Goal: Task Accomplishment & Management: Manage account settings

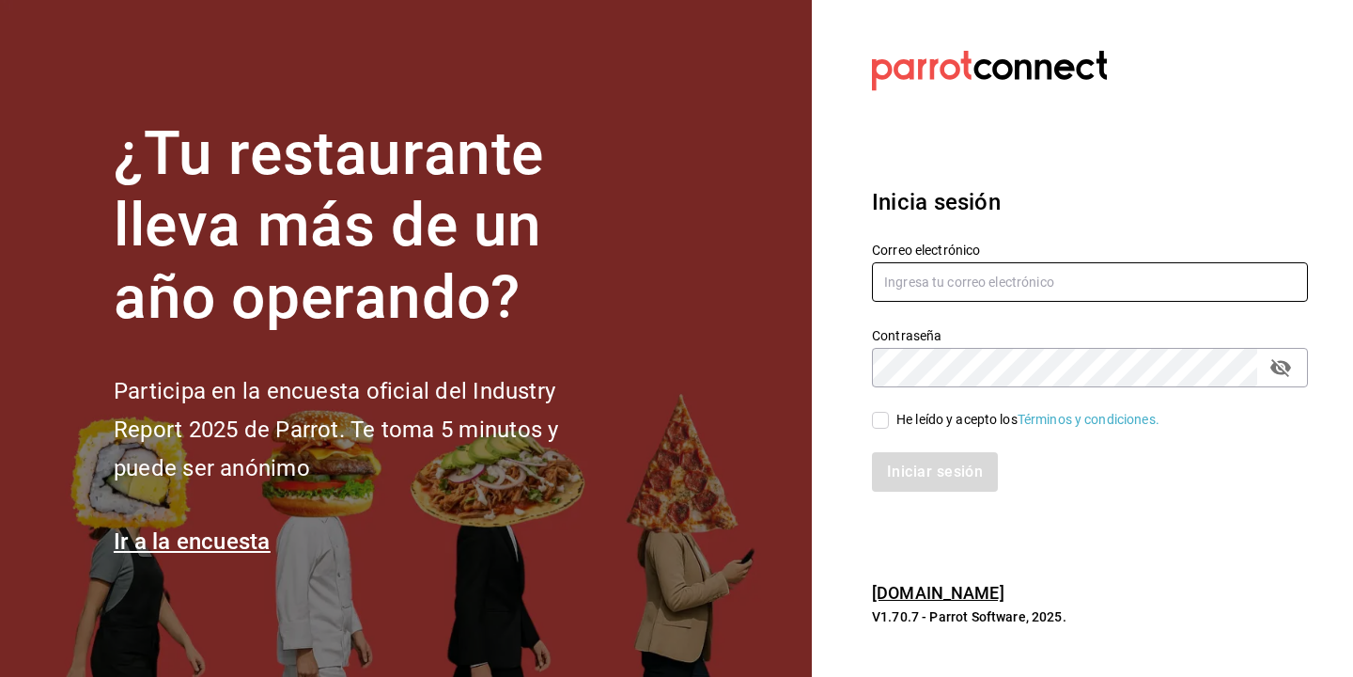
click at [938, 283] on input "text" at bounding box center [1090, 281] width 436 height 39
type input "[EMAIL_ADDRESS][DOMAIN_NAME]"
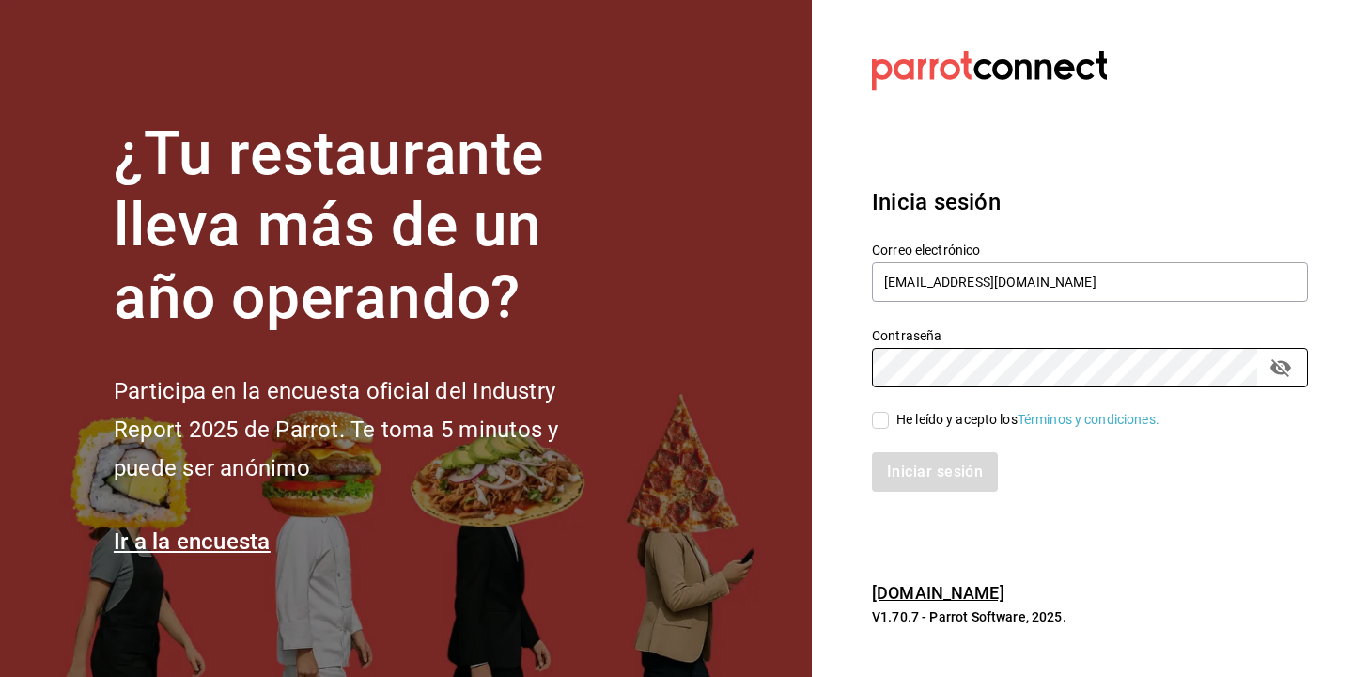
click at [890, 418] on span "He leído y acepto los Términos y condiciones." at bounding box center [1024, 420] width 271 height 20
click at [889, 418] on input "He leído y acepto los Términos y condiciones." at bounding box center [880, 420] width 17 height 17
checkbox input "true"
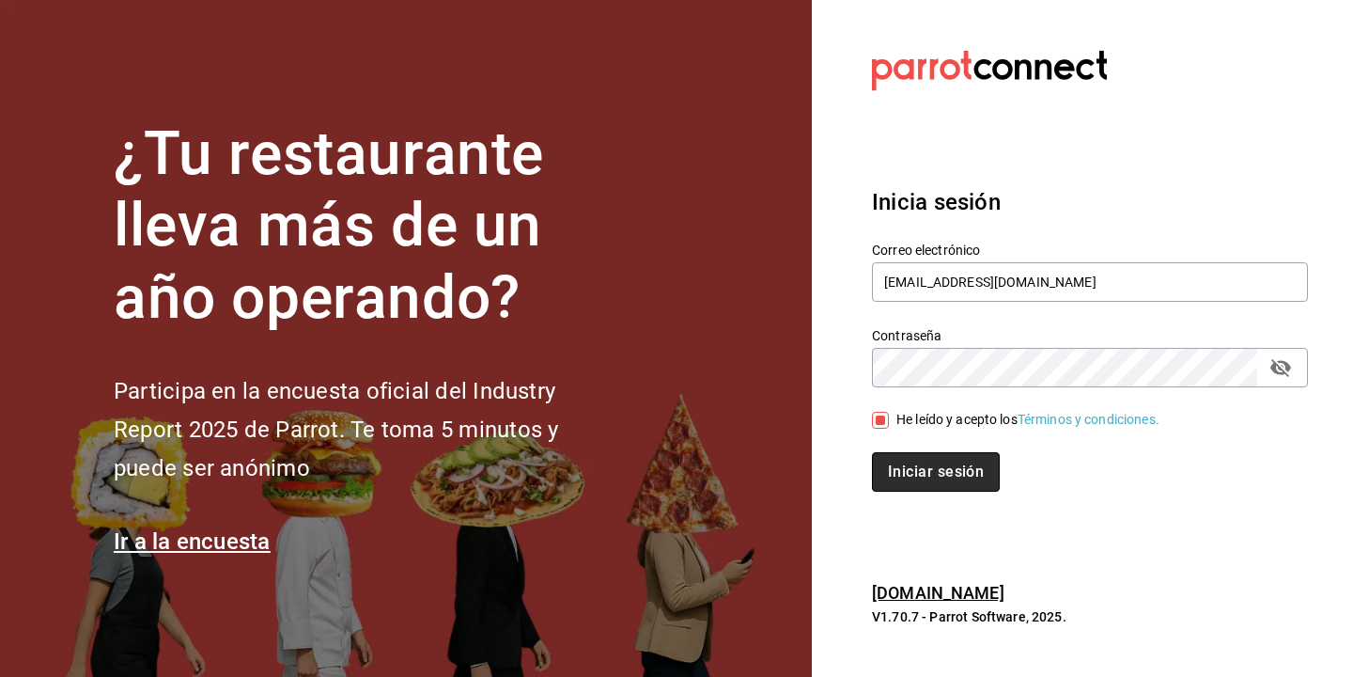
click at [919, 460] on button "Iniciar sesión" at bounding box center [936, 471] width 128 height 39
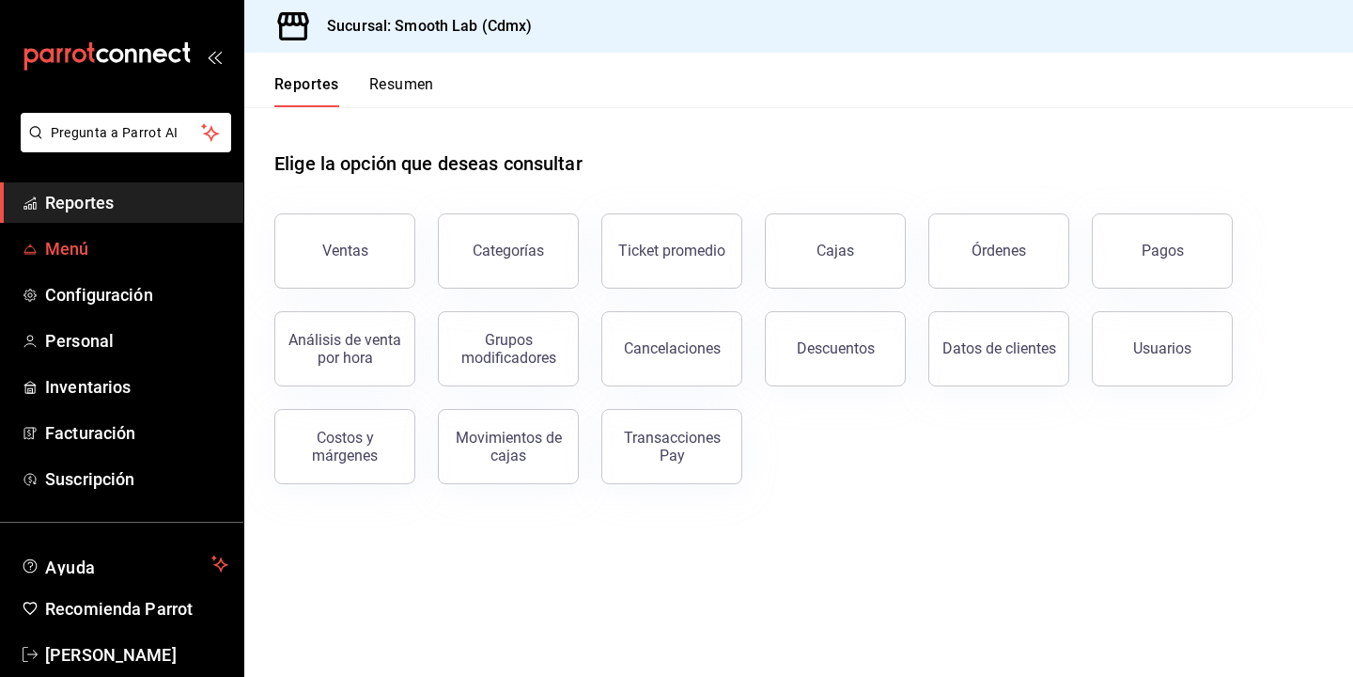
click at [75, 251] on span "Menú" at bounding box center [136, 248] width 183 height 25
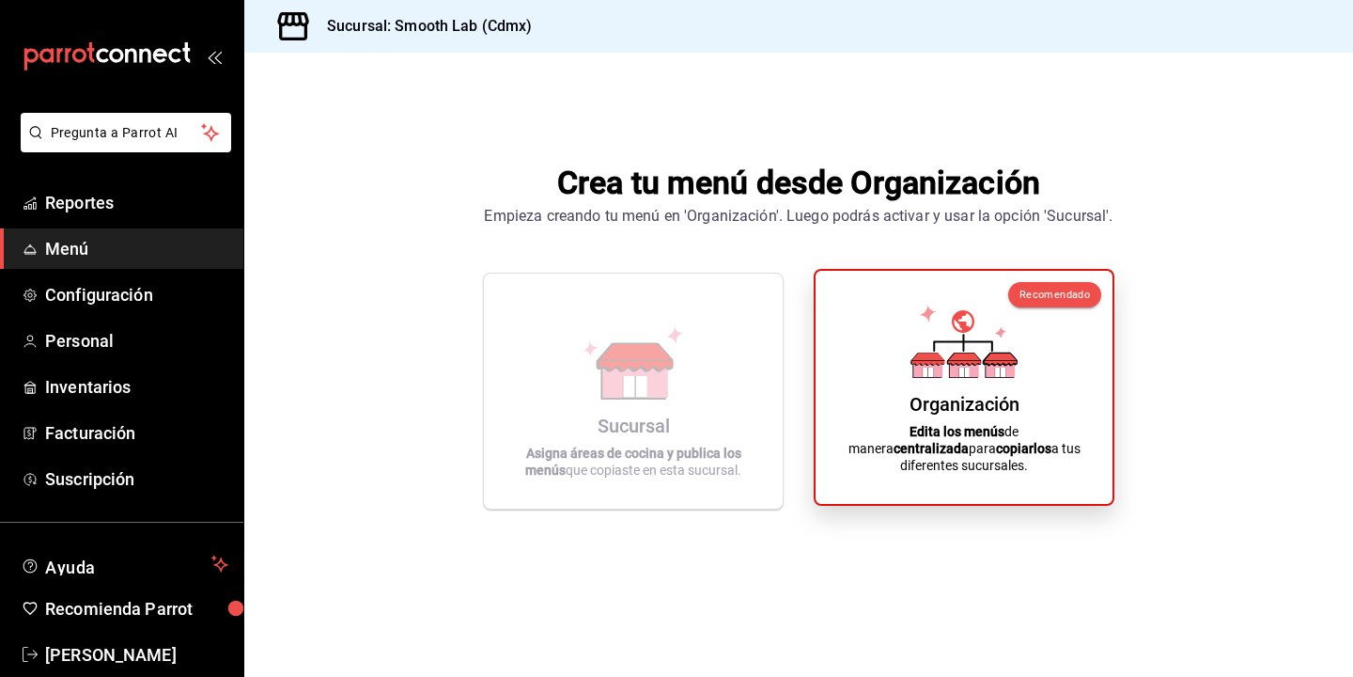
click at [923, 377] on icon at bounding box center [928, 371] width 10 height 9
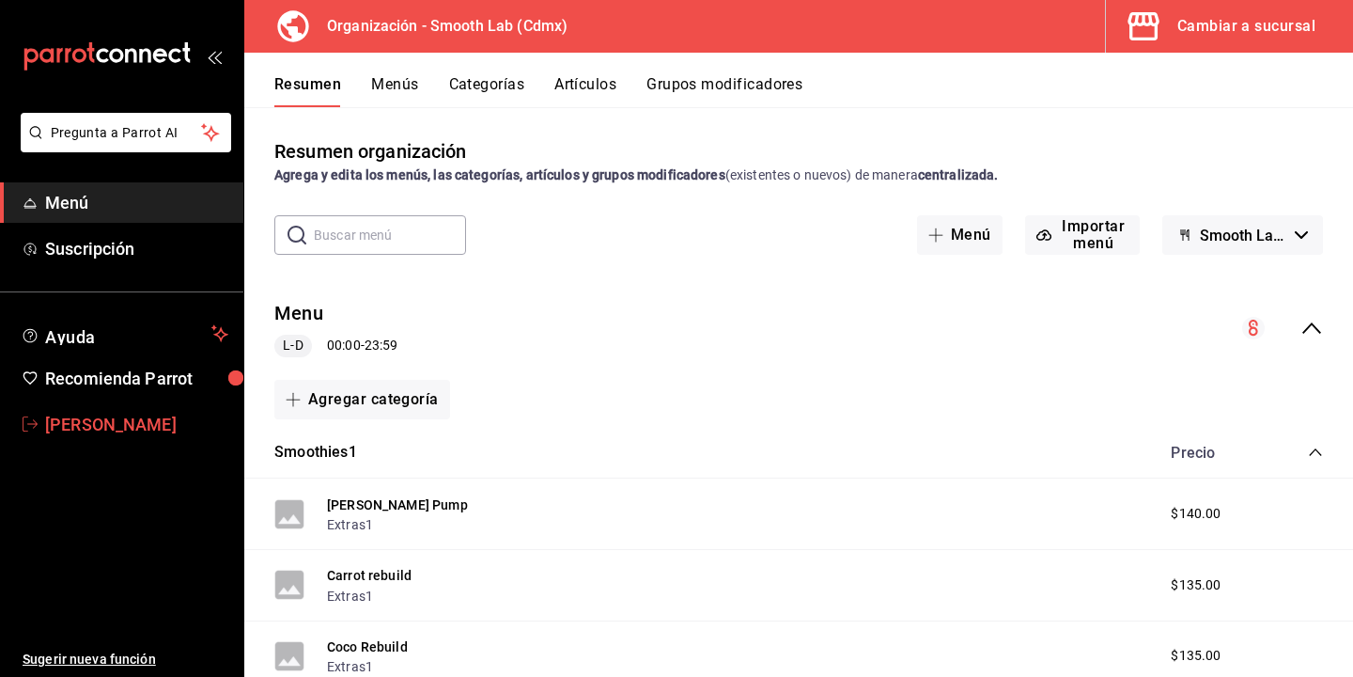
click at [134, 419] on span "Shantal Jordana" at bounding box center [136, 424] width 183 height 25
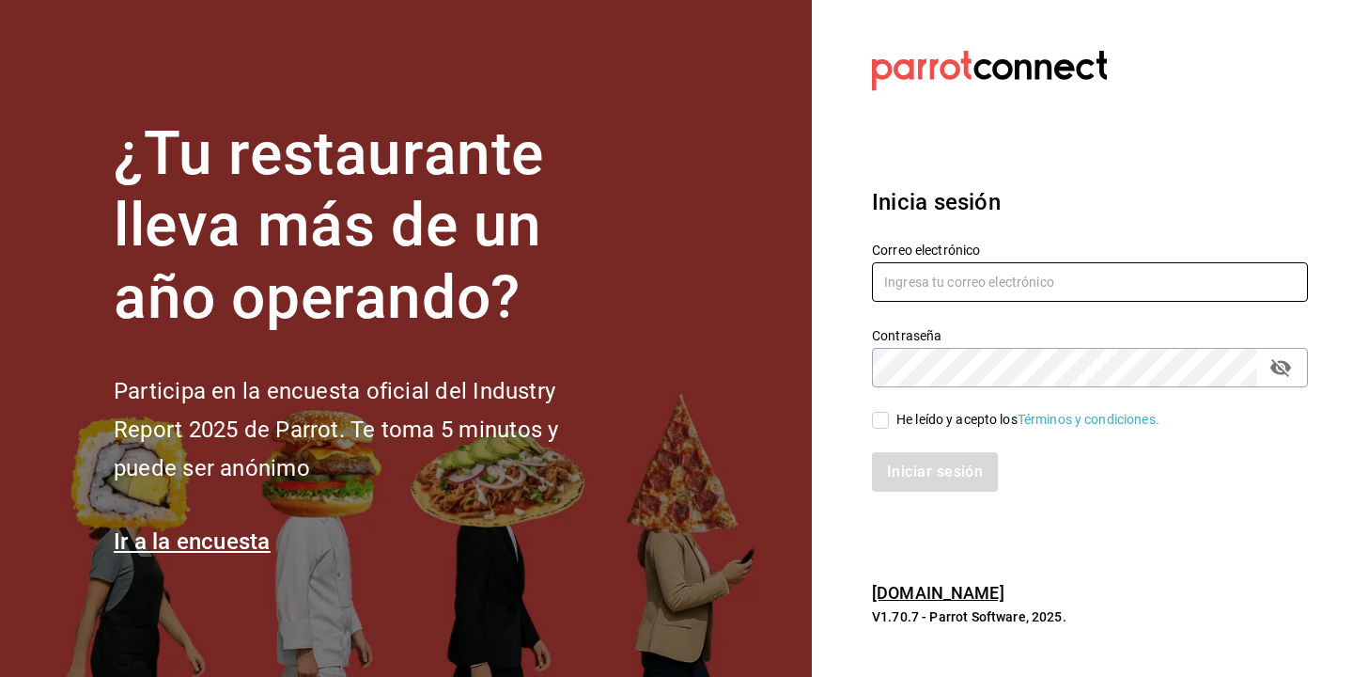
click at [982, 290] on input "text" at bounding box center [1090, 281] width 436 height 39
click at [961, 288] on input "text" at bounding box center [1090, 281] width 436 height 39
type input "[EMAIL_ADDRESS][DOMAIN_NAME]"
click at [875, 423] on input "He leído y acepto los Términos y condiciones." at bounding box center [880, 420] width 17 height 17
checkbox input "true"
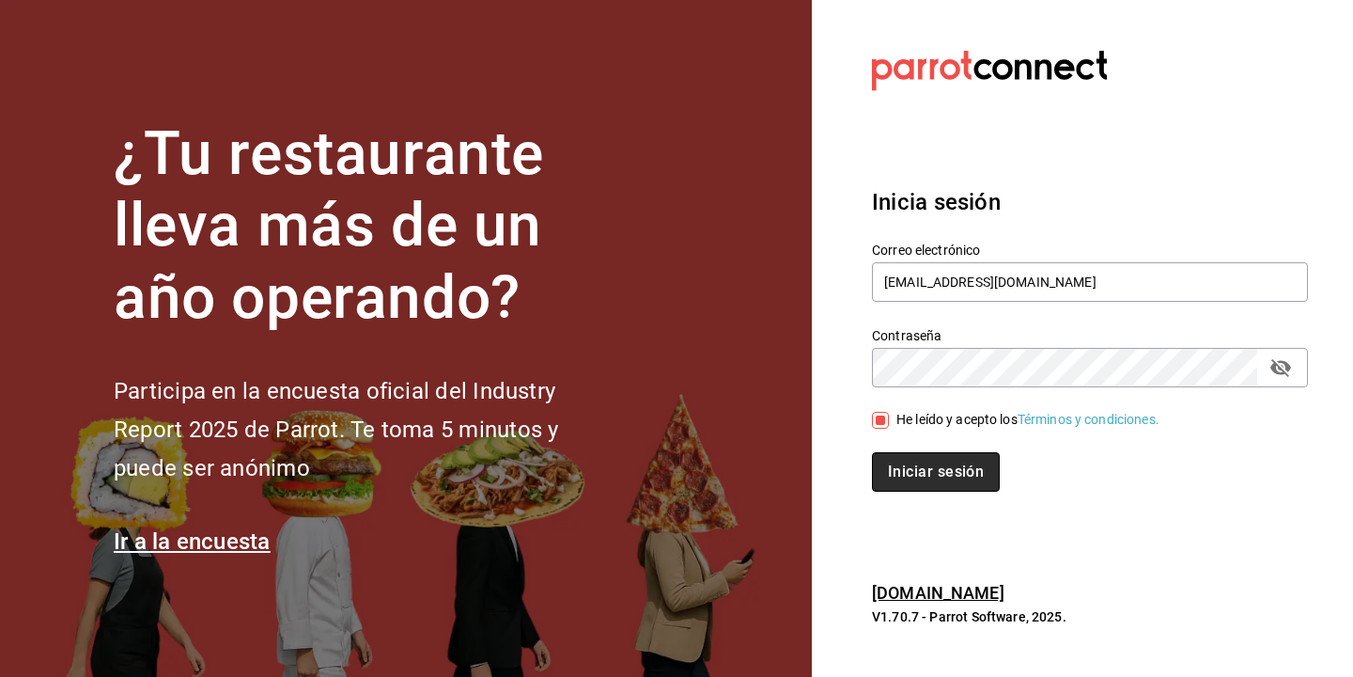
click at [940, 460] on button "Iniciar sesión" at bounding box center [936, 471] width 128 height 39
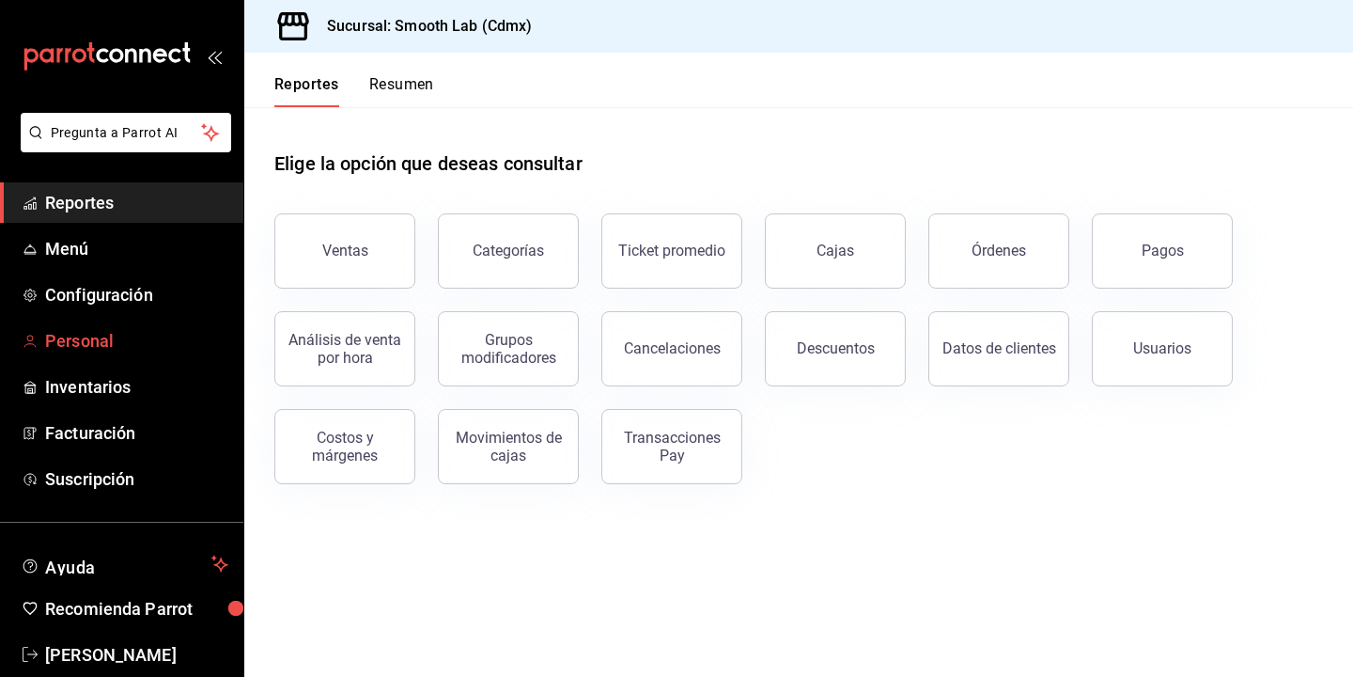
click at [98, 347] on span "Personal" at bounding box center [136, 340] width 183 height 25
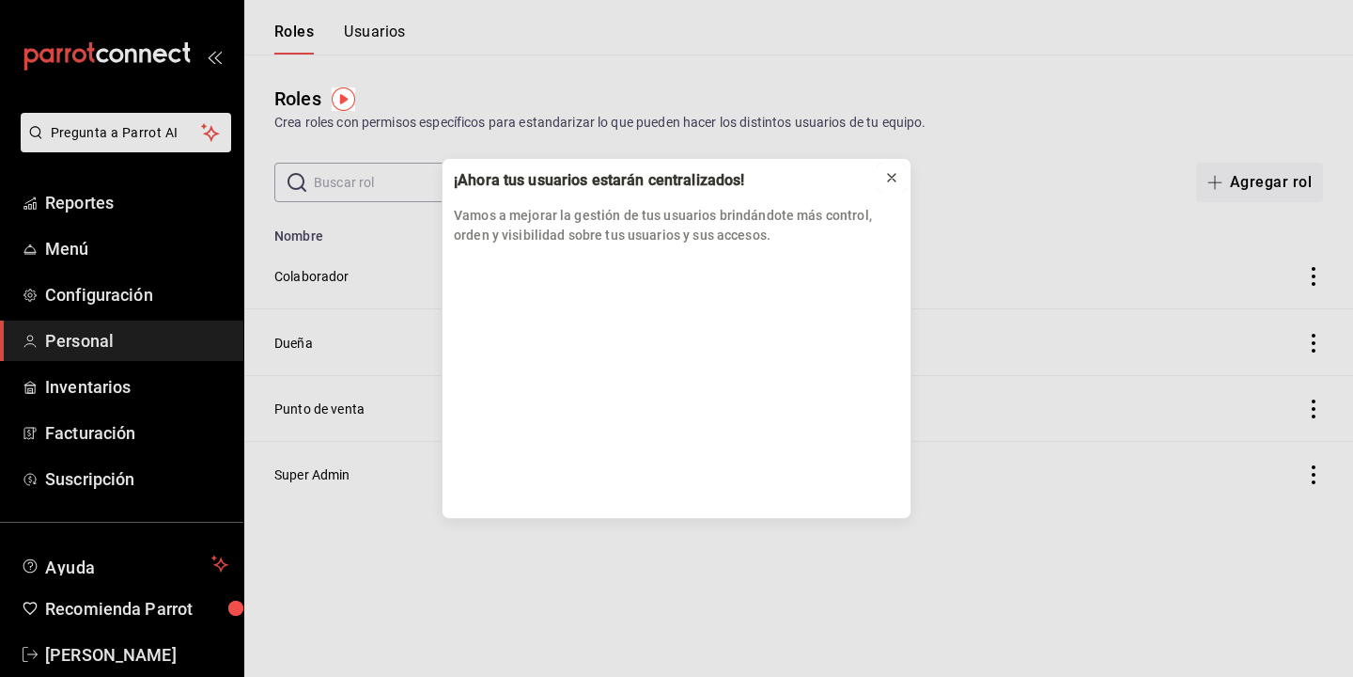
click at [887, 165] on button at bounding box center [892, 178] width 30 height 30
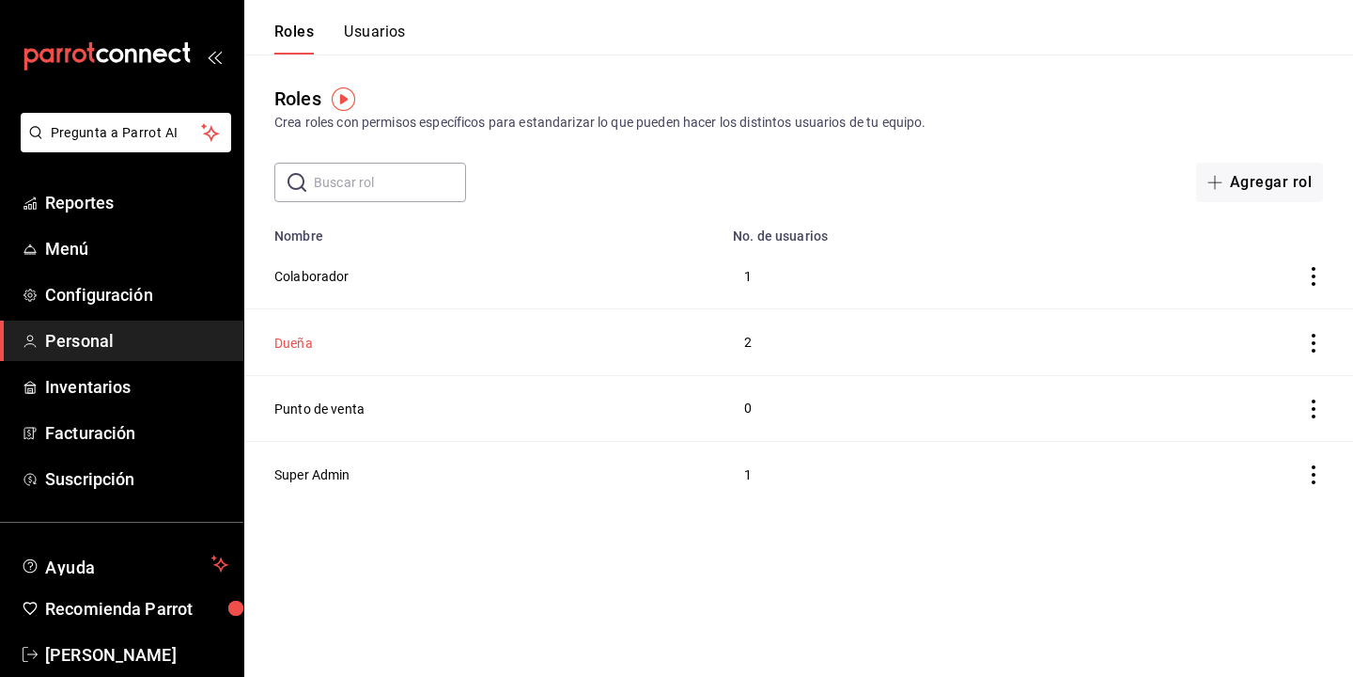
click at [301, 343] on button "Dueña" at bounding box center [293, 343] width 39 height 19
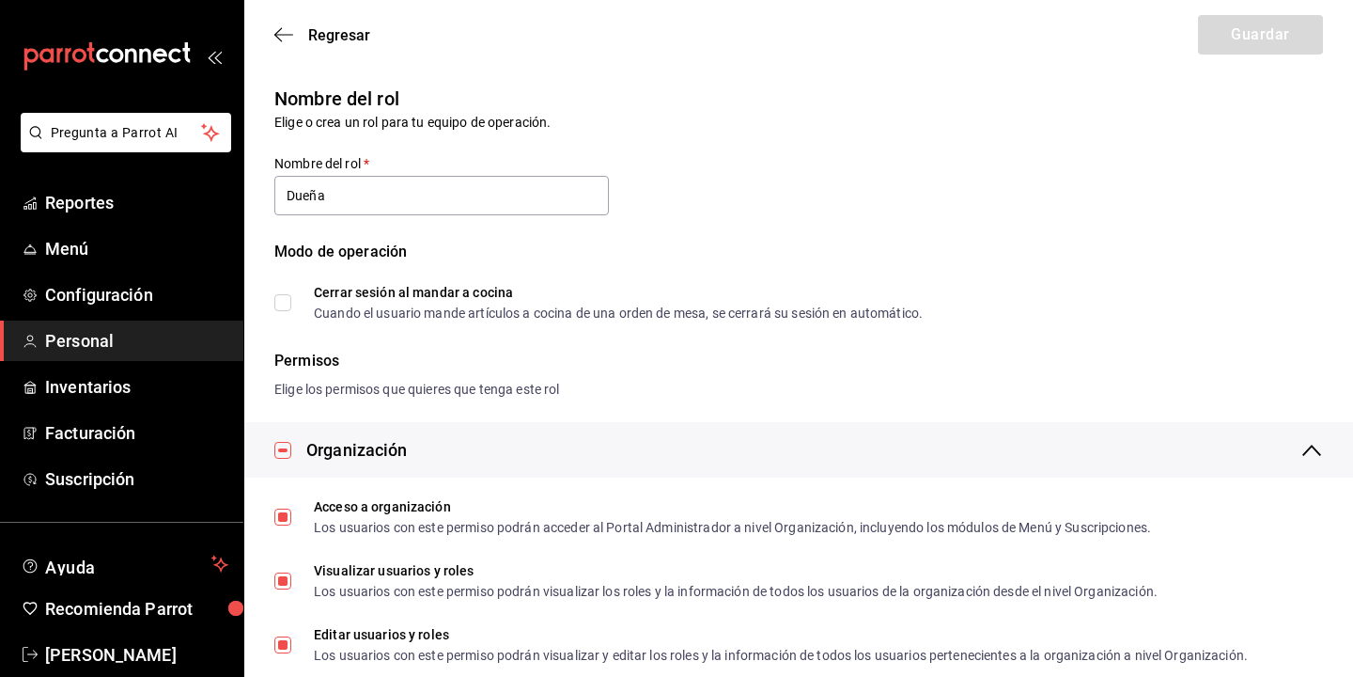
type input "Dueña"
click at [280, 35] on icon "button" at bounding box center [283, 34] width 19 height 1
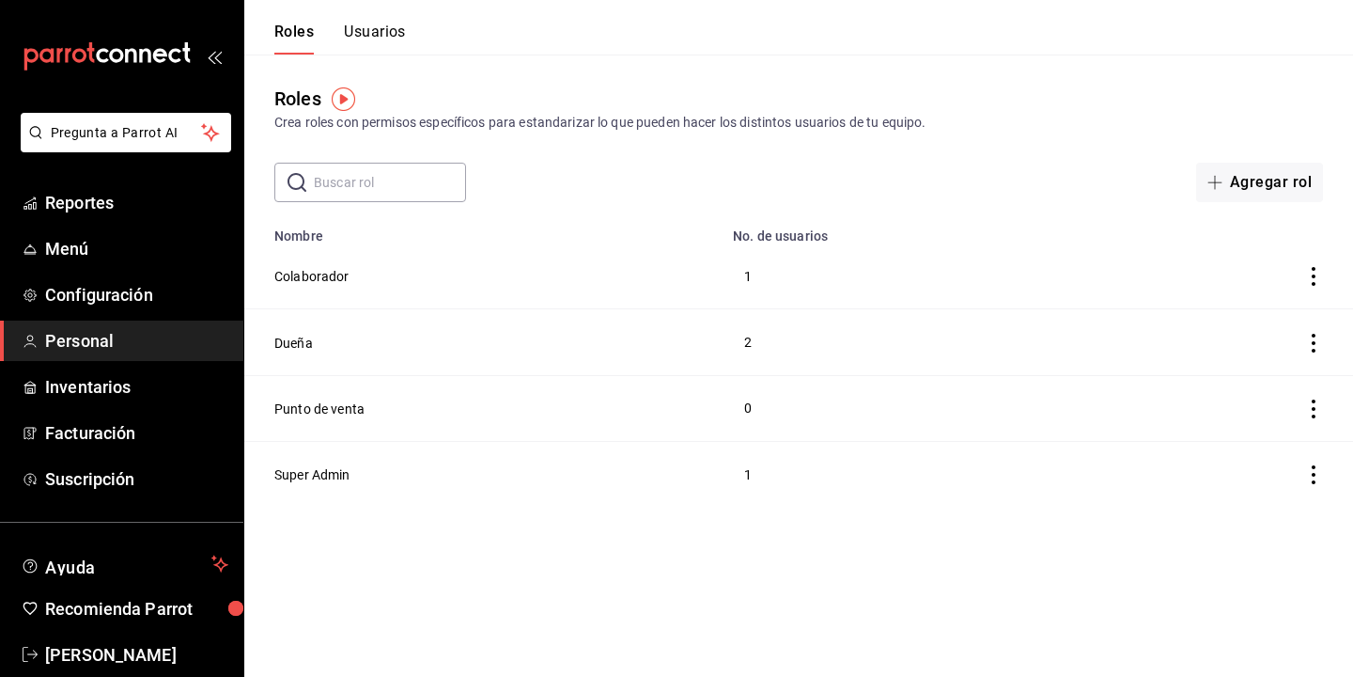
click at [315, 460] on td "Super Admin" at bounding box center [482, 474] width 477 height 66
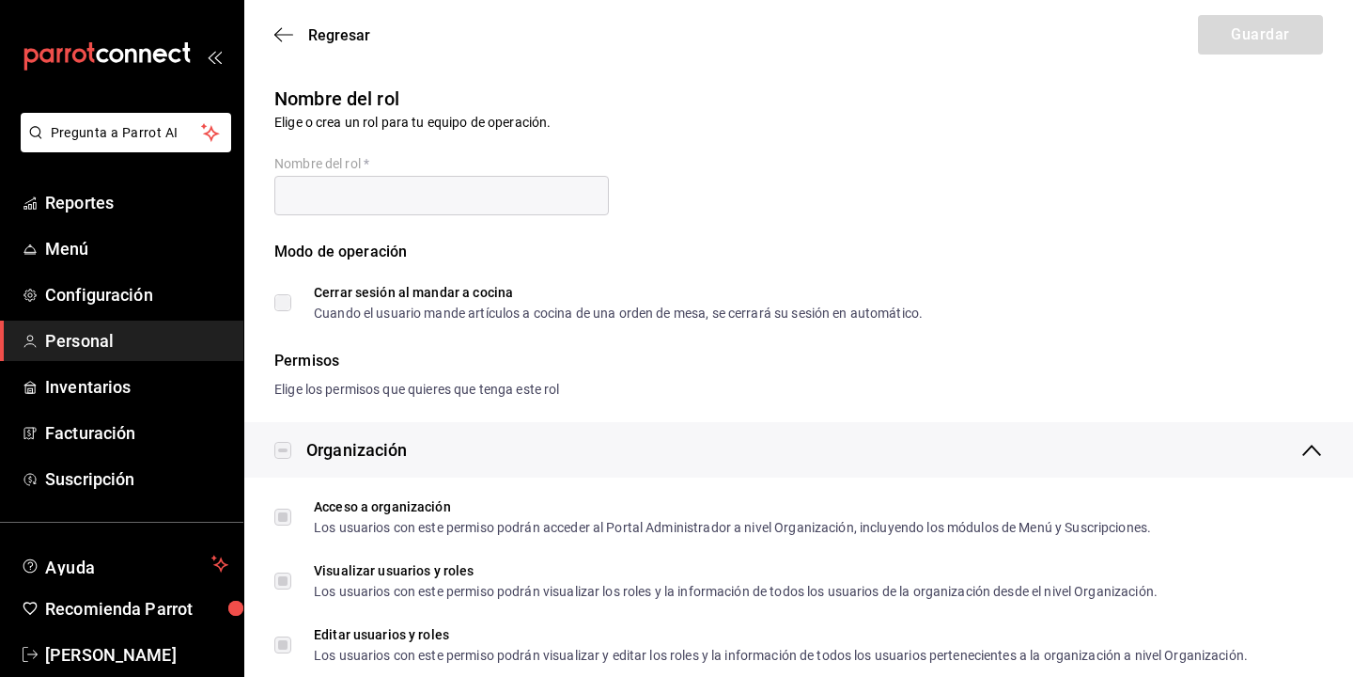
type input "Super Admin"
click at [281, 55] on div "Regresar Guardar" at bounding box center [798, 35] width 1109 height 70
click at [280, 35] on icon "button" at bounding box center [283, 34] width 19 height 17
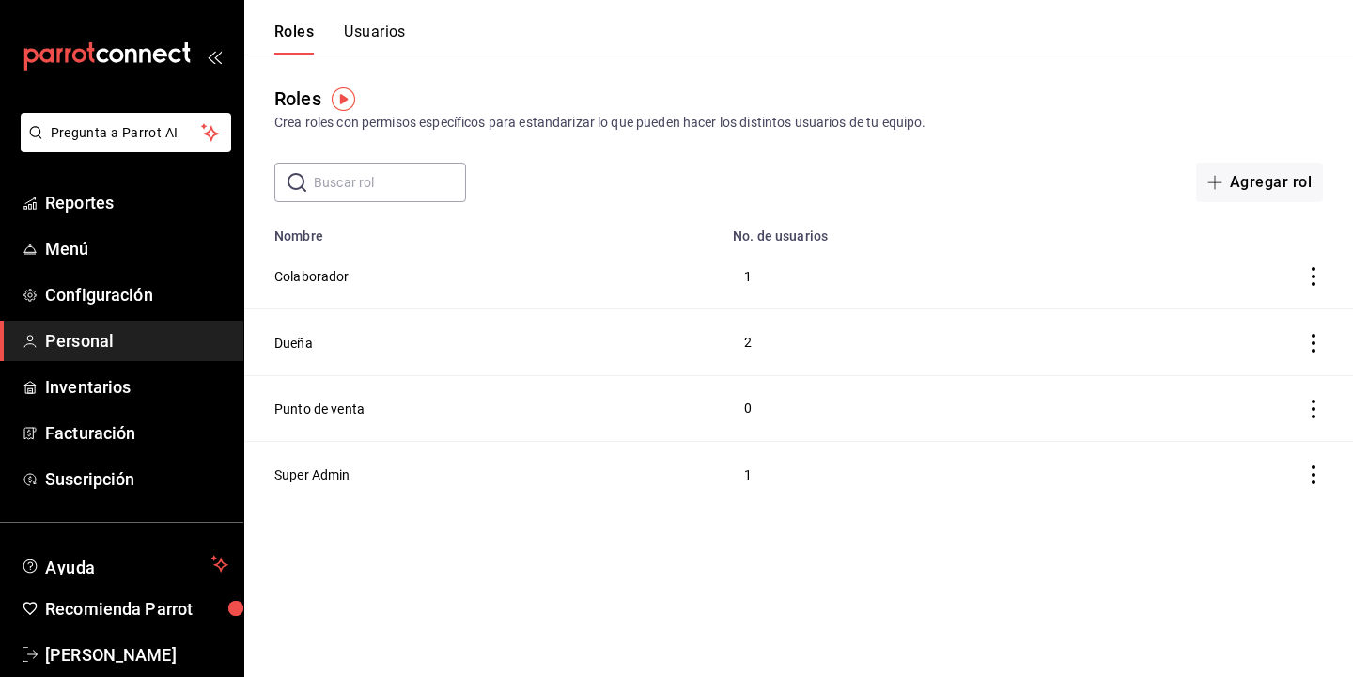
click at [366, 23] on button "Usuarios" at bounding box center [375, 39] width 62 height 32
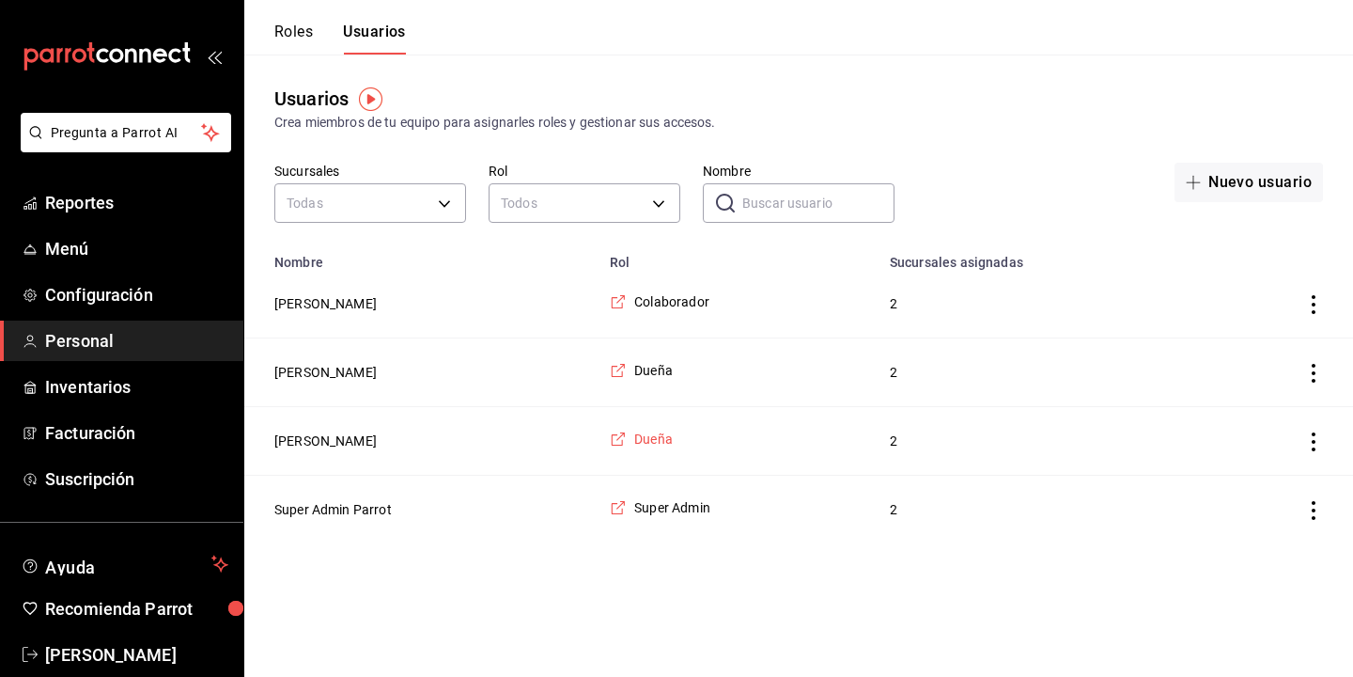
click at [626, 439] on icon "employeesTable" at bounding box center [618, 438] width 17 height 17
click at [120, 297] on span "Configuración" at bounding box center [136, 294] width 183 height 25
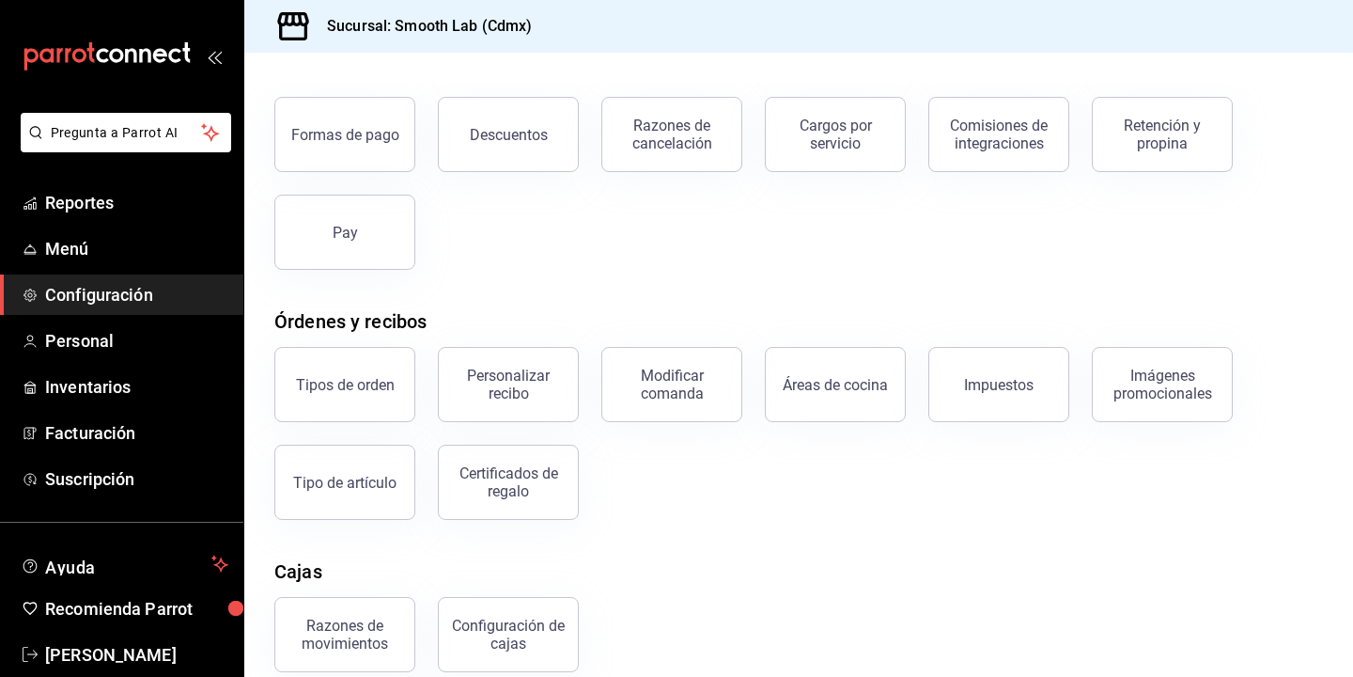
scroll to position [98, 0]
click at [80, 248] on span "Menú" at bounding box center [136, 248] width 183 height 25
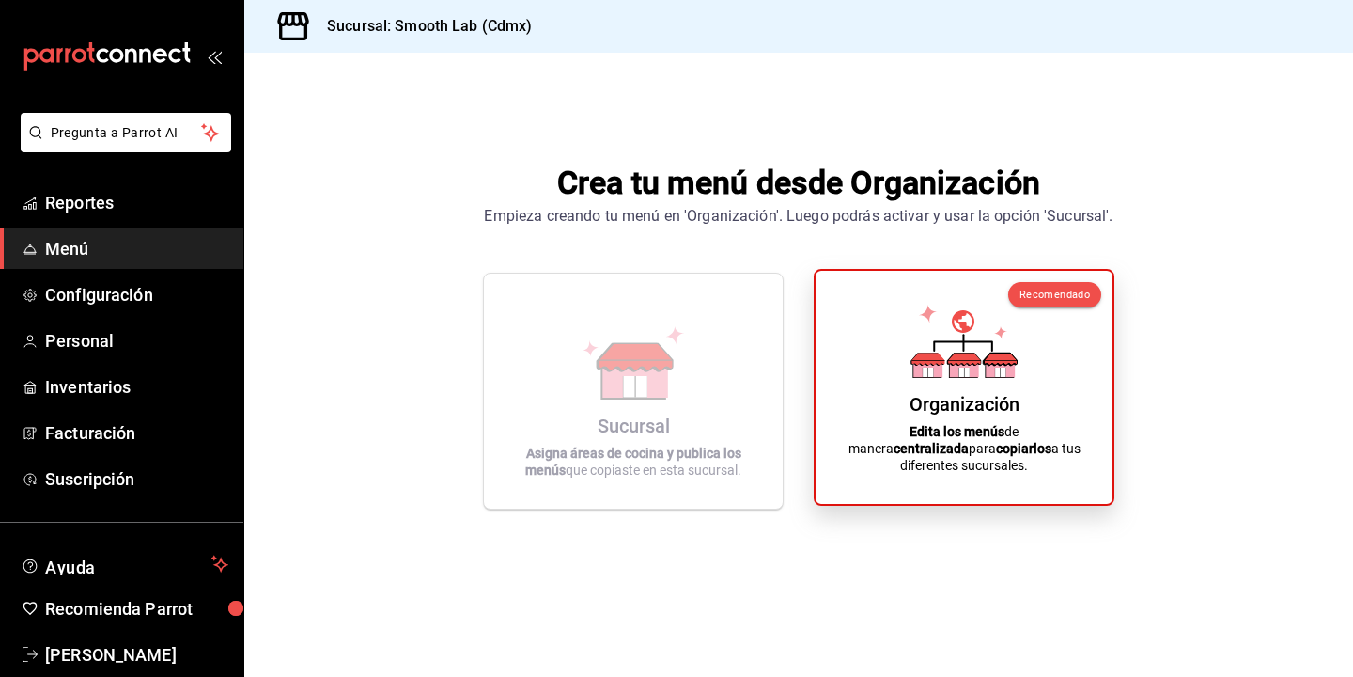
click at [1067, 402] on div "Organización Edita los menús de manera centralizada para copiarlos a tus difere…" at bounding box center [964, 387] width 252 height 203
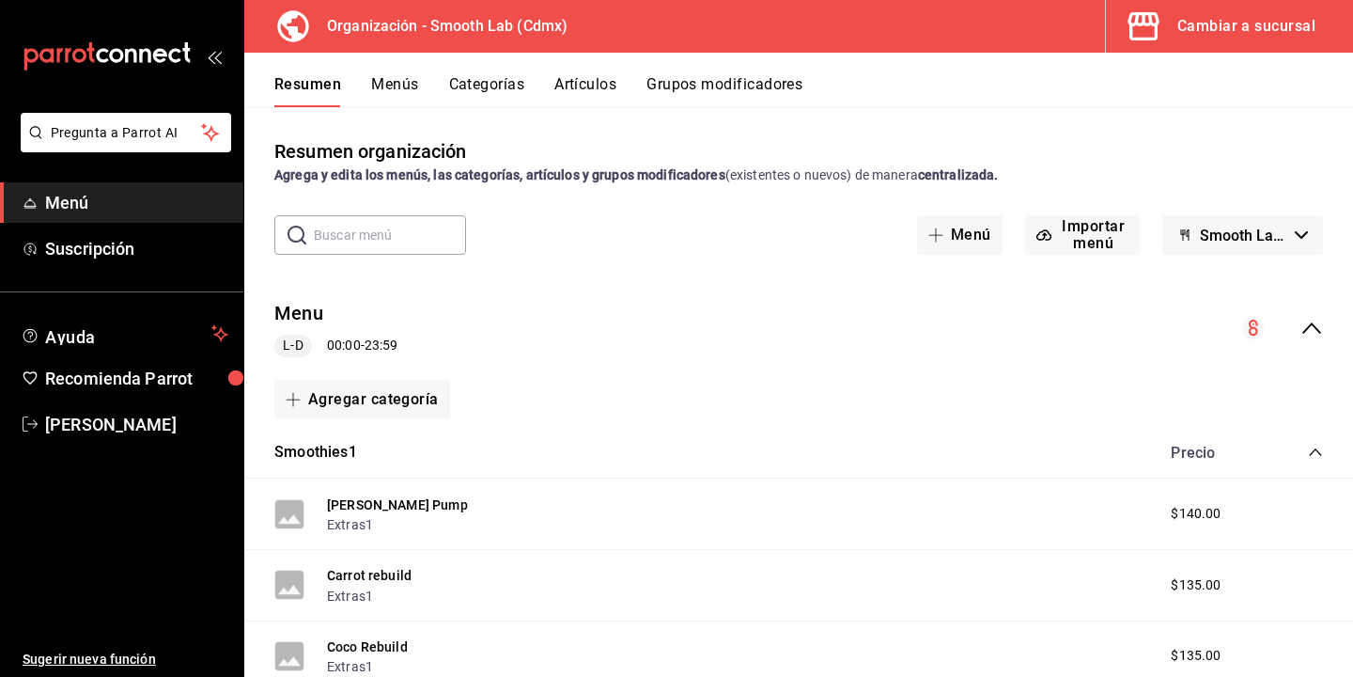
click at [1185, 45] on button "Cambiar a sucursal" at bounding box center [1222, 26] width 232 height 53
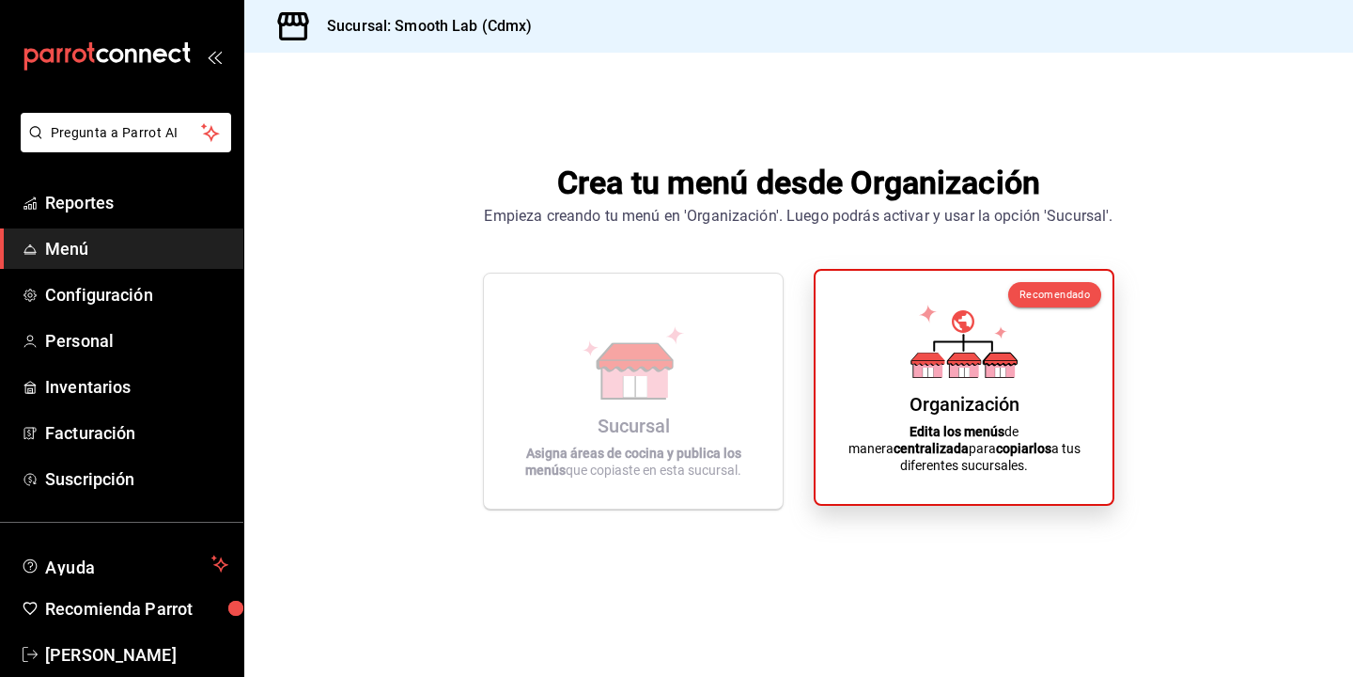
click at [979, 378] on icon at bounding box center [964, 340] width 107 height 73
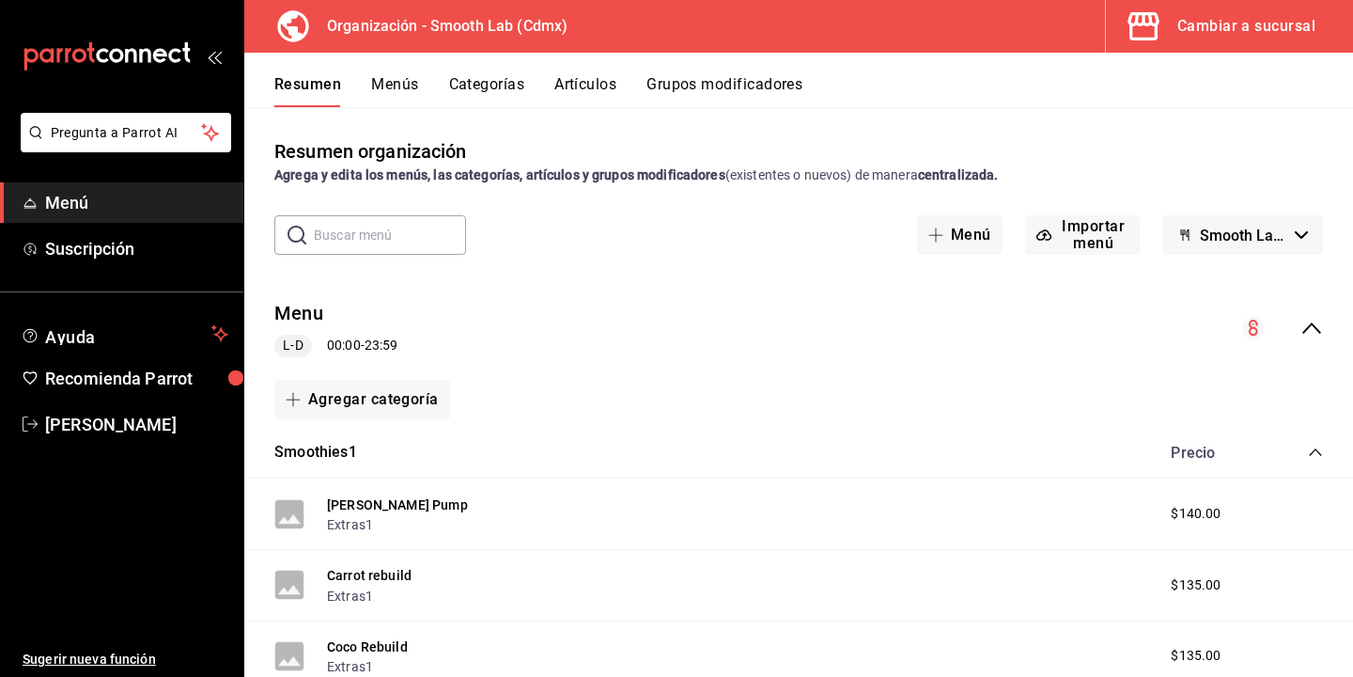
click at [388, 80] on button "Menús" at bounding box center [394, 91] width 47 height 32
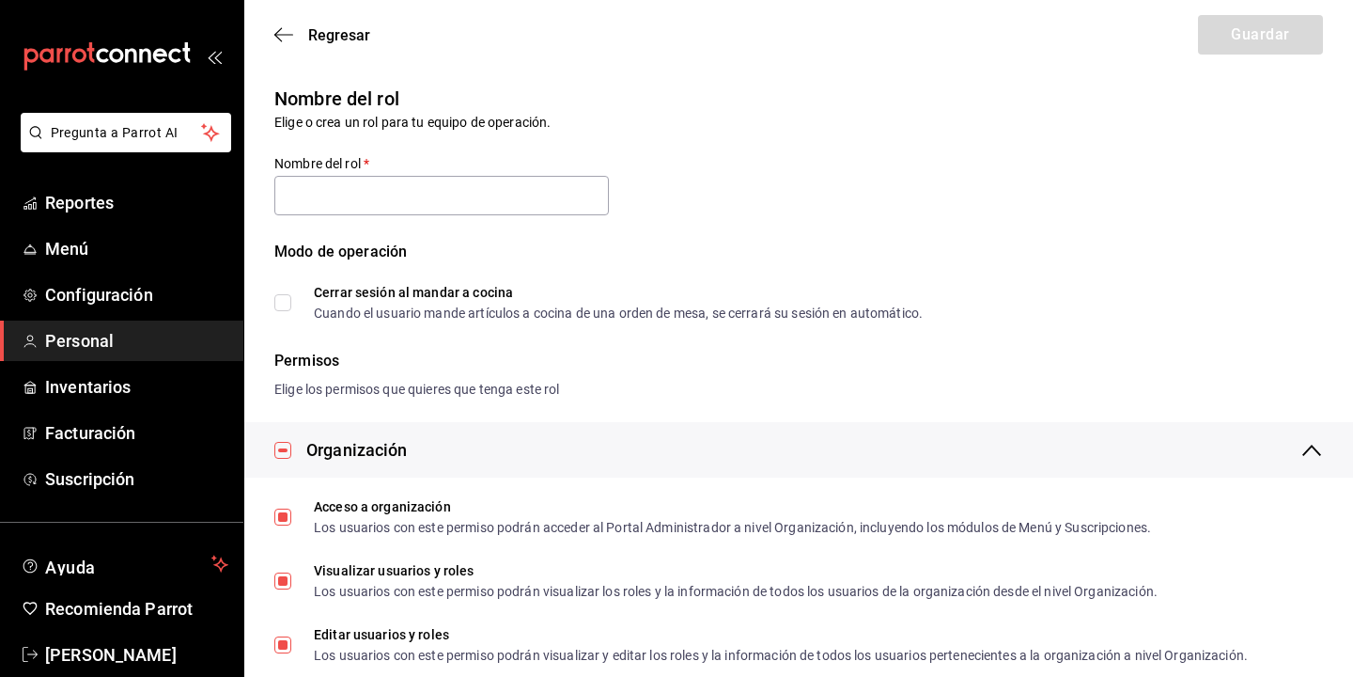
type input "Dueña"
